Goal: Book appointment/travel/reservation

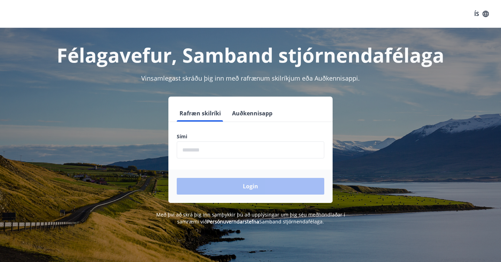
click at [234, 145] on input "phone" at bounding box center [250, 149] width 147 height 17
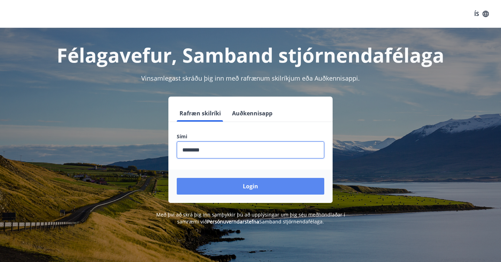
type input "********"
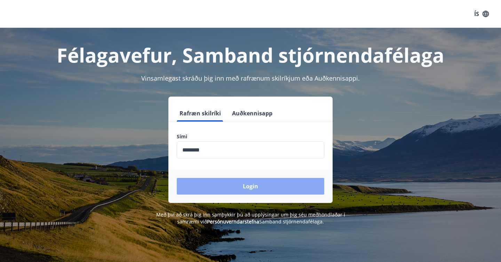
click at [231, 190] on button "Login" at bounding box center [250, 186] width 147 height 17
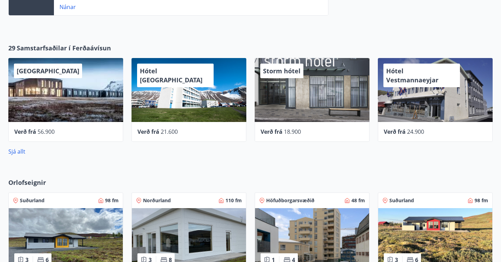
scroll to position [336, 0]
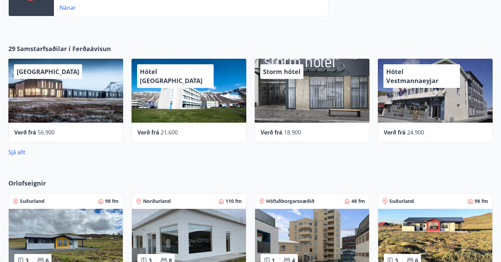
click at [400, 125] on div "Verð frá 24.900" at bounding box center [435, 133] width 115 height 20
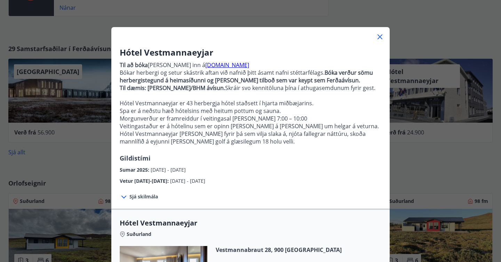
scroll to position [0, 0]
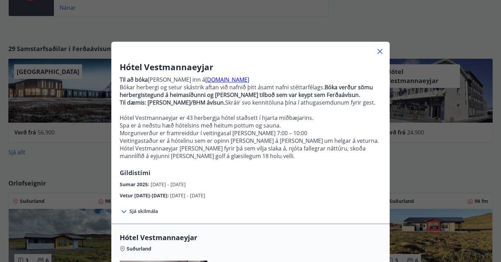
click at [382, 54] on icon at bounding box center [379, 51] width 5 height 5
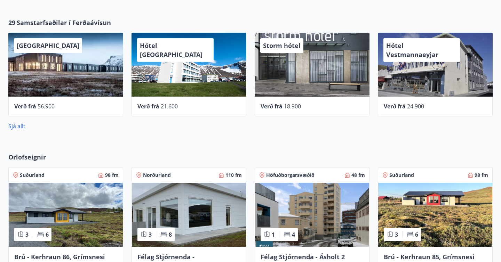
scroll to position [548, 0]
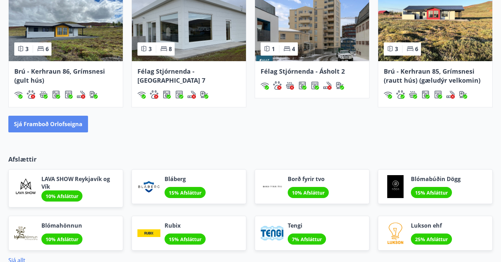
click at [71, 131] on button "Sjá framboð orlofseigna" at bounding box center [48, 124] width 80 height 17
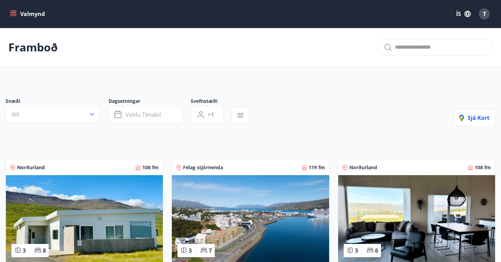
scroll to position [6, 0]
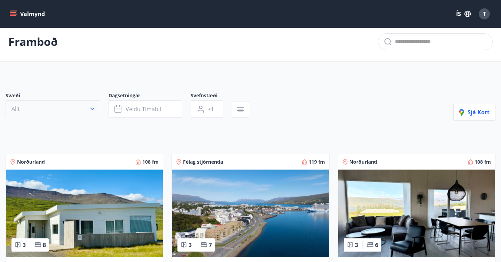
click at [85, 109] on button "Allt" at bounding box center [53, 108] width 95 height 17
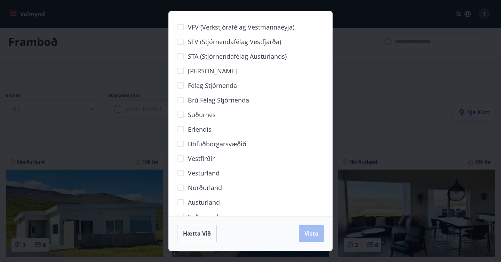
scroll to position [16, 0]
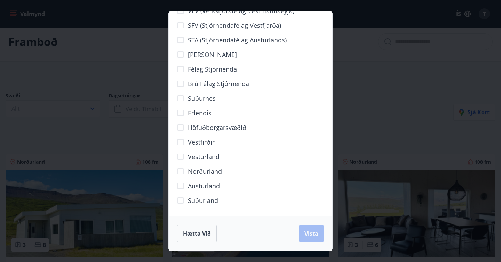
click at [208, 172] on span "Norðurland" at bounding box center [205, 171] width 34 height 9
click at [306, 231] on span "Vista" at bounding box center [311, 234] width 14 height 8
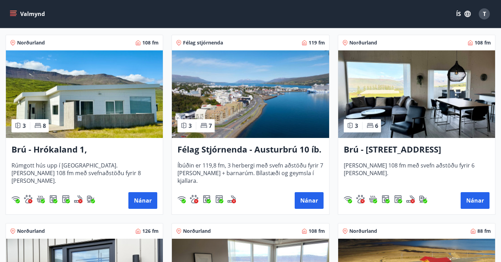
scroll to position [144, 0]
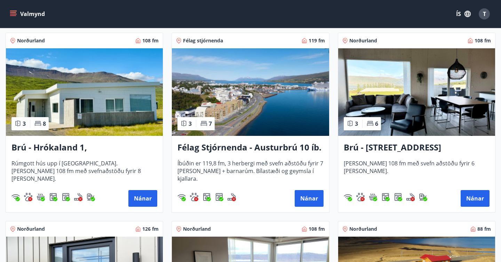
click at [71, 145] on h3 "Brú - Hrókaland 1, [GEOGRAPHIC_DATA]" at bounding box center [84, 147] width 146 height 13
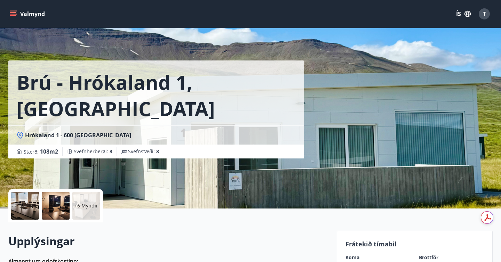
click at [87, 211] on div "+6 Myndir" at bounding box center [86, 206] width 28 height 28
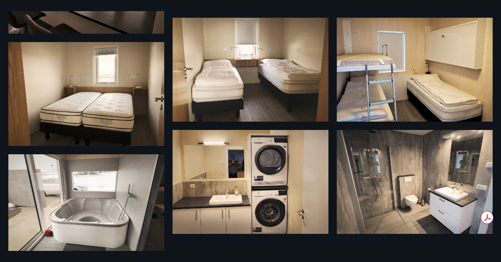
scroll to position [255, 0]
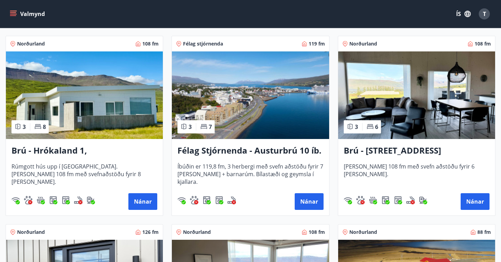
scroll to position [136, 0]
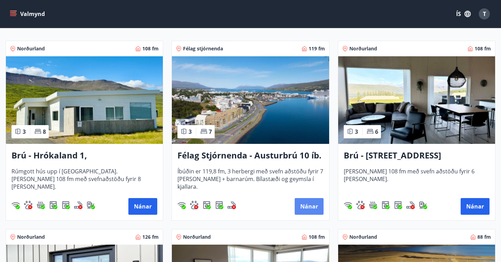
click at [310, 207] on button "Nánar" at bounding box center [308, 206] width 29 height 17
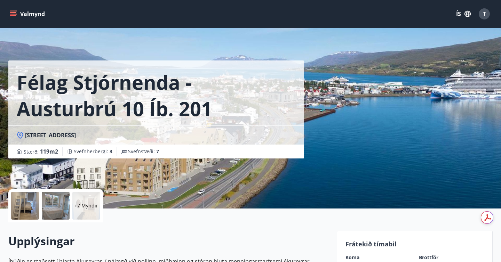
click at [30, 201] on div at bounding box center [25, 206] width 28 height 28
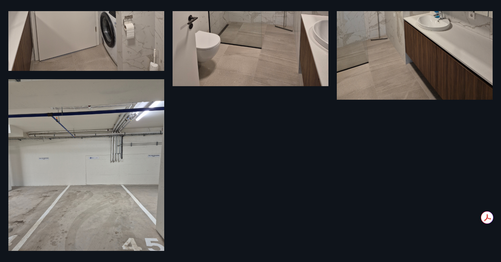
scroll to position [832, 0]
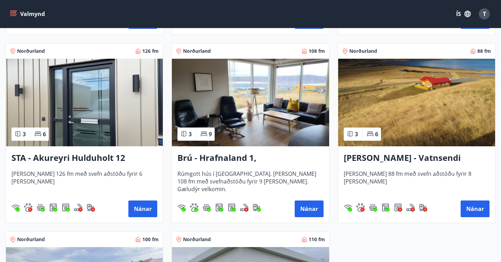
scroll to position [322, 0]
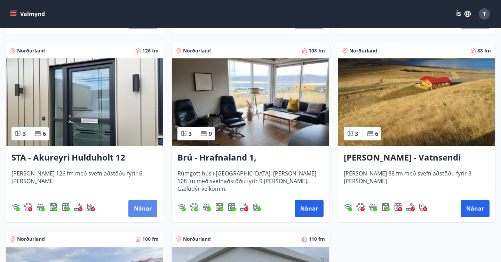
click at [147, 211] on button "Nánar" at bounding box center [142, 208] width 29 height 17
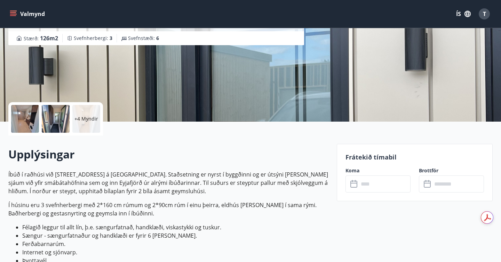
scroll to position [92, 0]
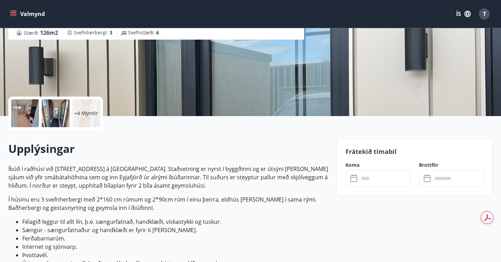
click at [84, 107] on div "+4 Myndir" at bounding box center [86, 113] width 28 height 28
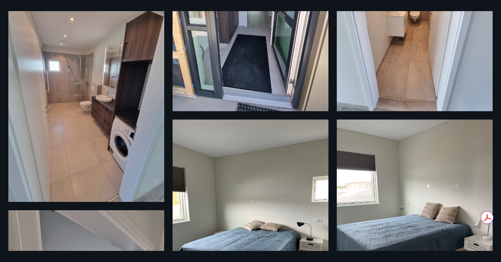
scroll to position [0, 0]
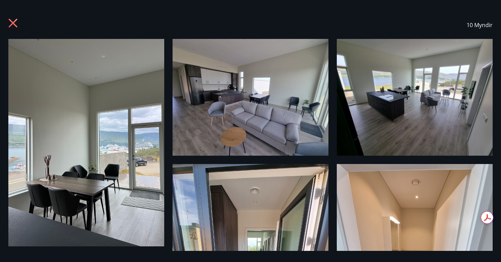
click at [9, 22] on icon at bounding box center [13, 23] width 11 height 11
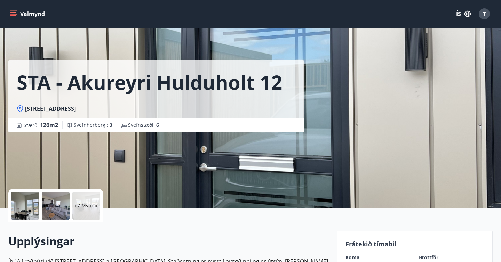
click at [30, 14] on button "Valmynd" at bounding box center [27, 14] width 39 height 13
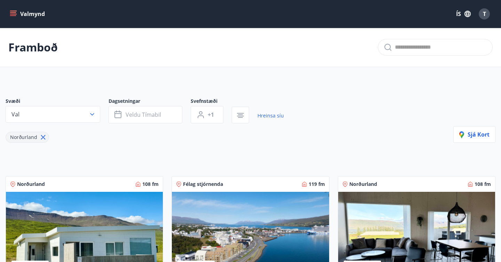
click at [27, 16] on button "Valmynd" at bounding box center [27, 14] width 39 height 13
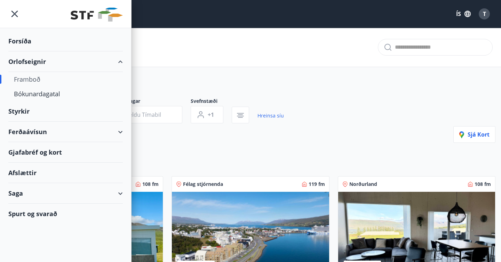
click at [33, 79] on div "Framboð" at bounding box center [65, 79] width 103 height 15
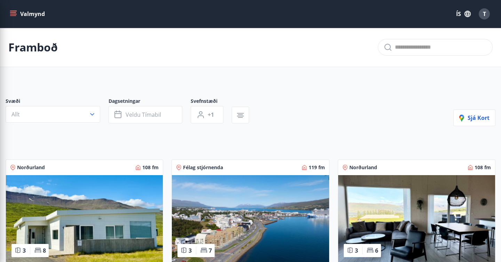
click at [92, 112] on icon "button" at bounding box center [92, 114] width 7 height 7
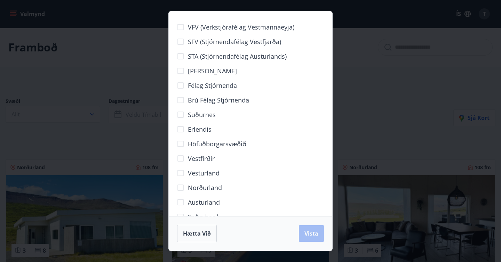
click at [201, 129] on span "Erlendis" at bounding box center [200, 129] width 24 height 9
click at [313, 236] on span "Vista" at bounding box center [311, 234] width 14 height 8
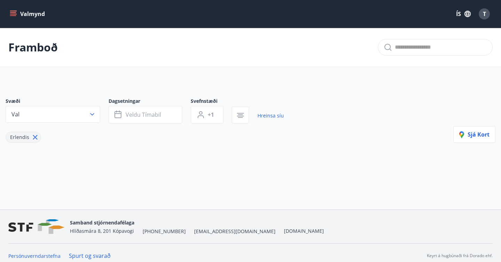
click at [31, 136] on icon at bounding box center [35, 137] width 8 height 8
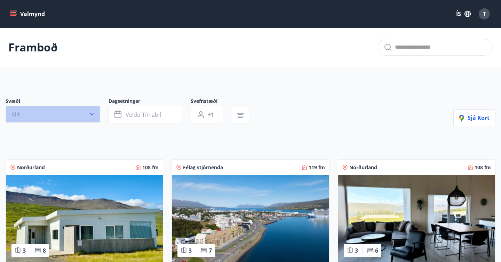
click at [88, 112] on button "Allt" at bounding box center [53, 114] width 95 height 17
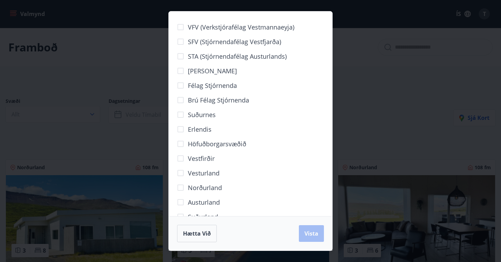
click at [227, 145] on span "Höfuðborgarsvæðið" at bounding box center [217, 143] width 58 height 9
click at [308, 236] on span "Vista" at bounding box center [311, 234] width 14 height 8
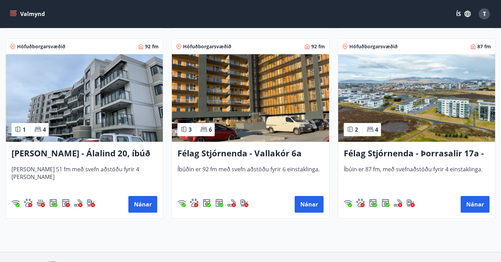
scroll to position [515, 0]
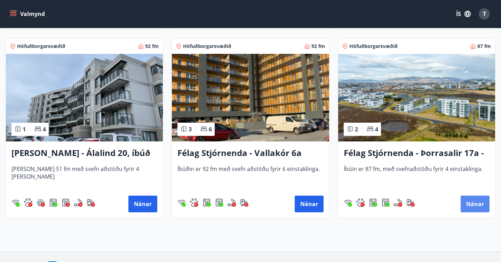
click at [473, 208] on button "Nánar" at bounding box center [474, 204] width 29 height 17
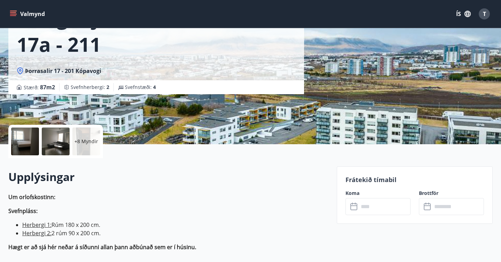
scroll to position [109, 0]
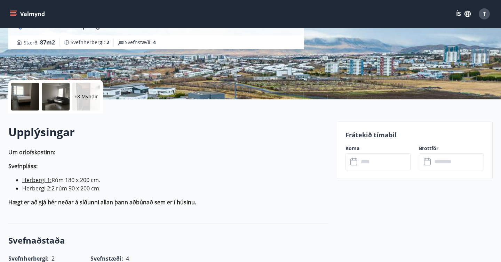
click at [24, 91] on div at bounding box center [25, 97] width 28 height 28
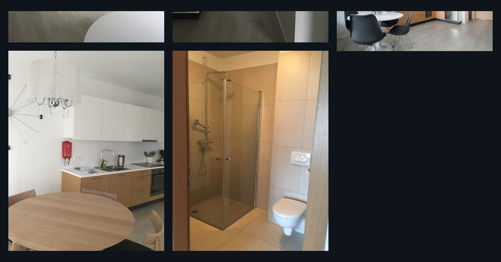
scroll to position [439, 0]
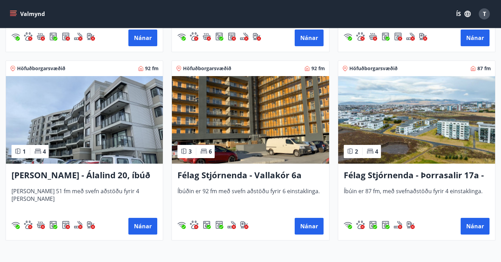
scroll to position [483, 0]
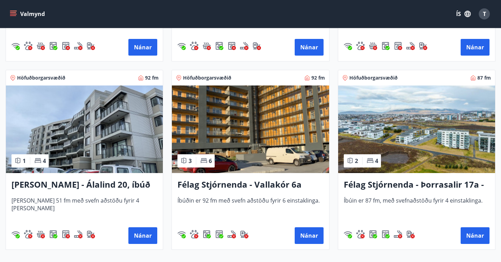
click at [86, 183] on h3 "[PERSON_NAME] - Álalind 20, íbúð 406" at bounding box center [84, 185] width 146 height 13
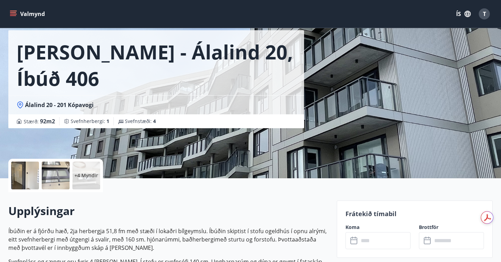
scroll to position [31, 0]
click at [33, 172] on div at bounding box center [25, 175] width 28 height 28
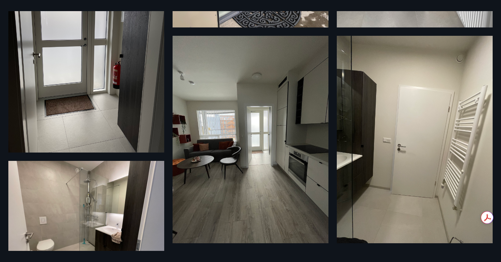
scroll to position [248, 0]
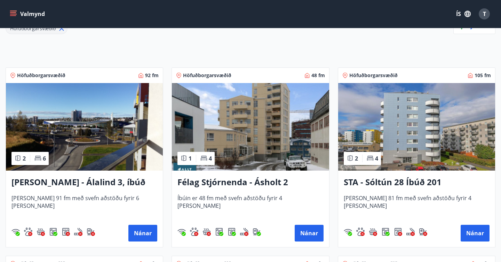
scroll to position [108, 0]
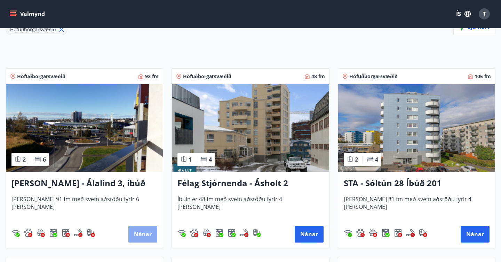
click at [142, 233] on button "Nánar" at bounding box center [142, 234] width 29 height 17
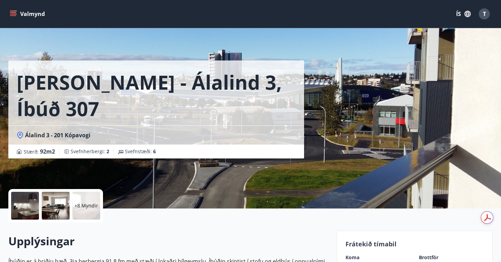
click at [29, 203] on div at bounding box center [25, 206] width 28 height 28
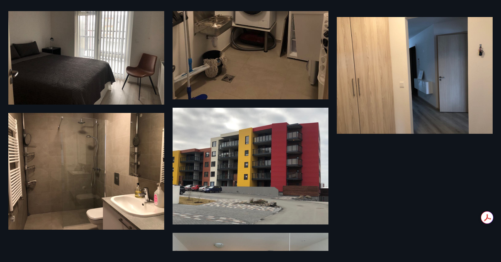
scroll to position [469, 0]
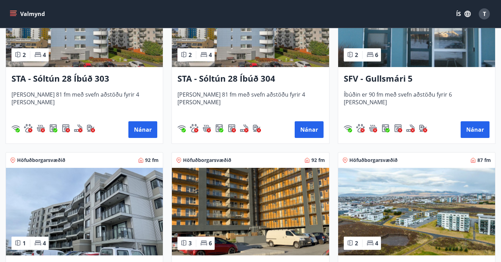
scroll to position [458, 0]
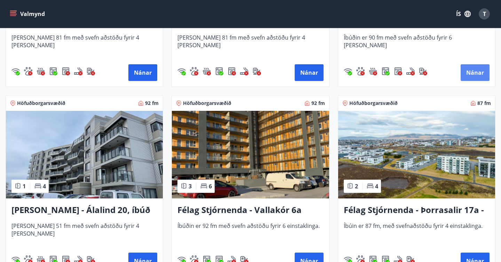
click at [473, 74] on button "Nánar" at bounding box center [474, 72] width 29 height 17
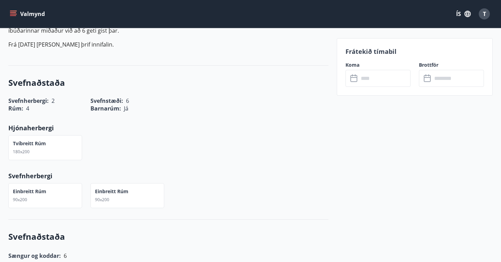
scroll to position [79, 0]
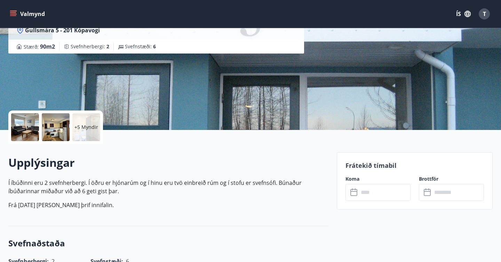
click at [31, 131] on div at bounding box center [25, 127] width 28 height 28
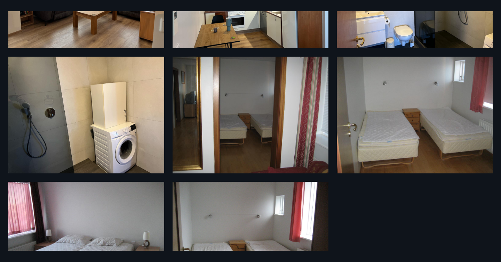
scroll to position [282, 0]
